Goal: Information Seeking & Learning: Learn about a topic

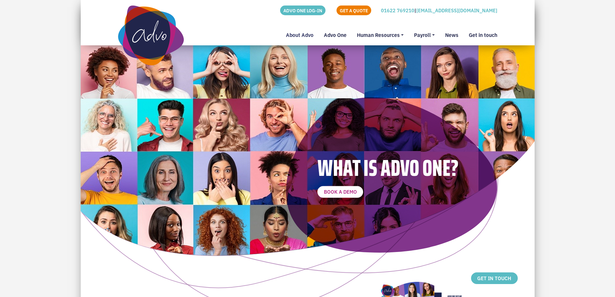
click at [301, 33] on link "About Advo" at bounding box center [300, 37] width 38 height 17
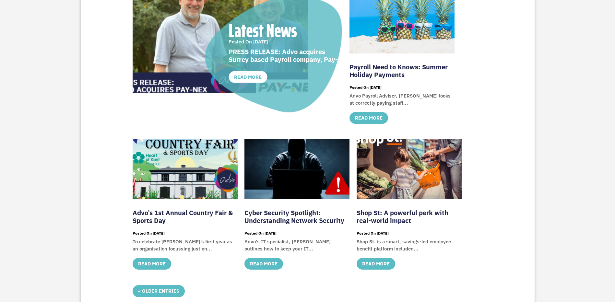
scroll to position [162, 0]
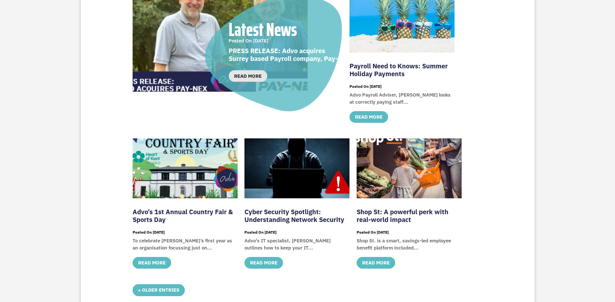
click at [259, 76] on link "read more" at bounding box center [247, 76] width 39 height 12
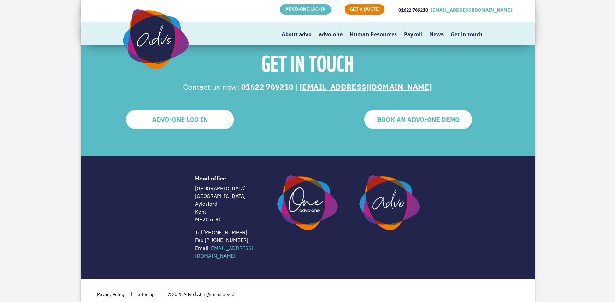
scroll to position [724, 0]
